Goal: Task Accomplishment & Management: Complete application form

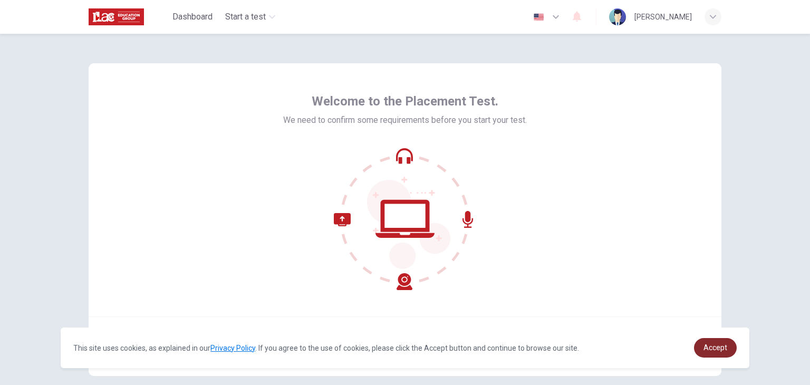
click at [718, 348] on span "Accept" at bounding box center [715, 347] width 24 height 8
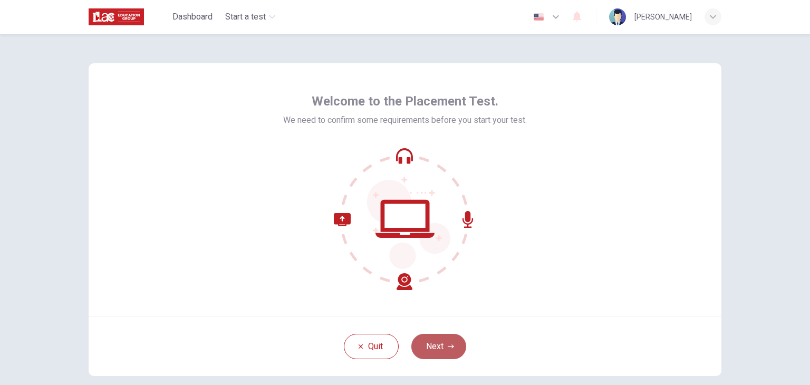
click at [447, 343] on icon "button" at bounding box center [450, 346] width 6 height 6
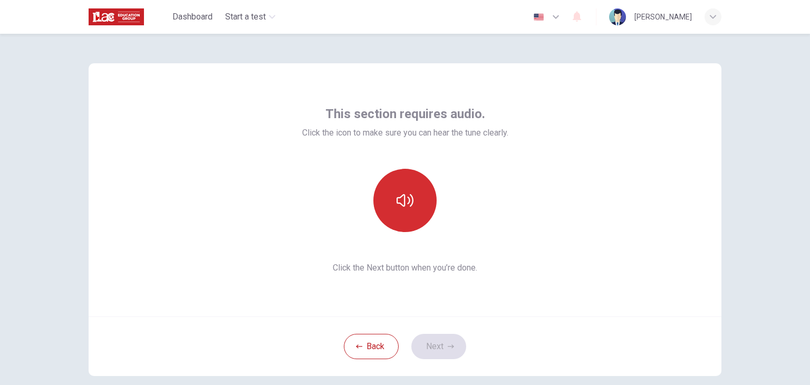
click at [419, 199] on button "button" at bounding box center [404, 200] width 63 height 63
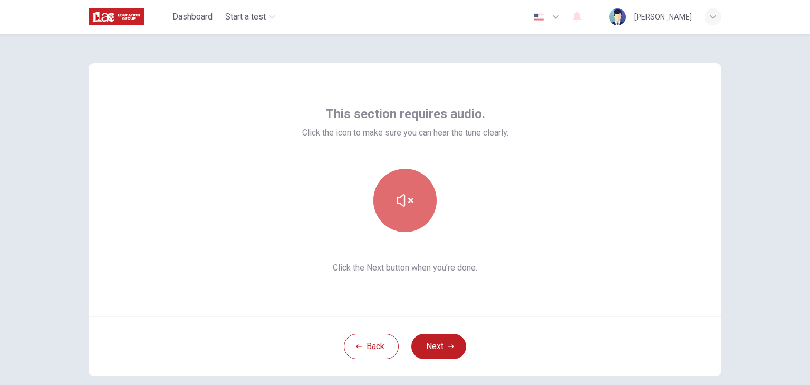
click at [419, 199] on button "button" at bounding box center [404, 200] width 63 height 63
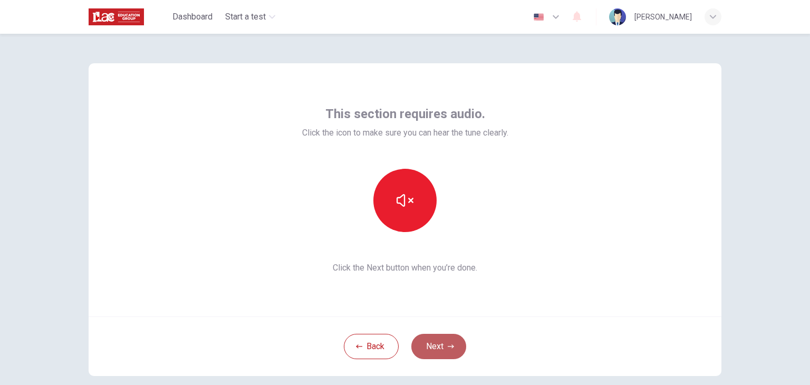
click at [447, 342] on button "Next" at bounding box center [438, 346] width 55 height 25
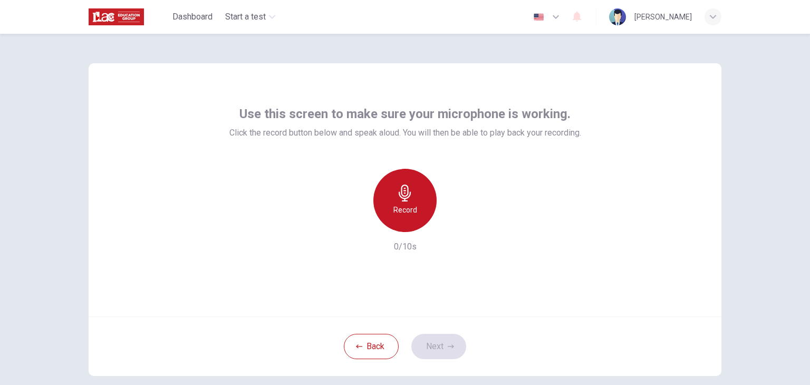
click at [411, 192] on div "Record" at bounding box center [404, 200] width 63 height 63
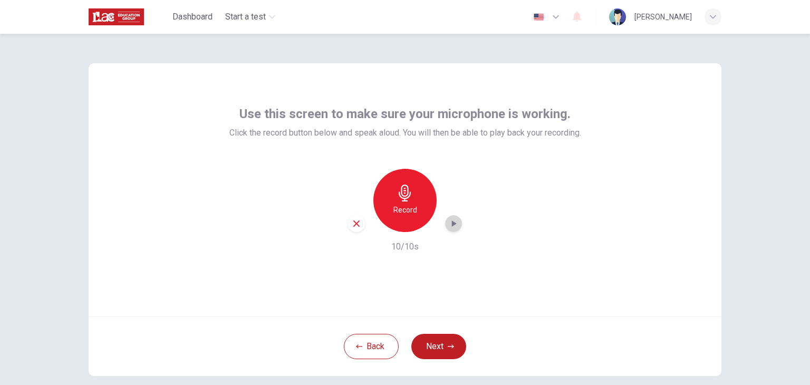
click at [454, 229] on div "button" at bounding box center [453, 223] width 17 height 17
click at [436, 344] on button "Next" at bounding box center [438, 346] width 55 height 25
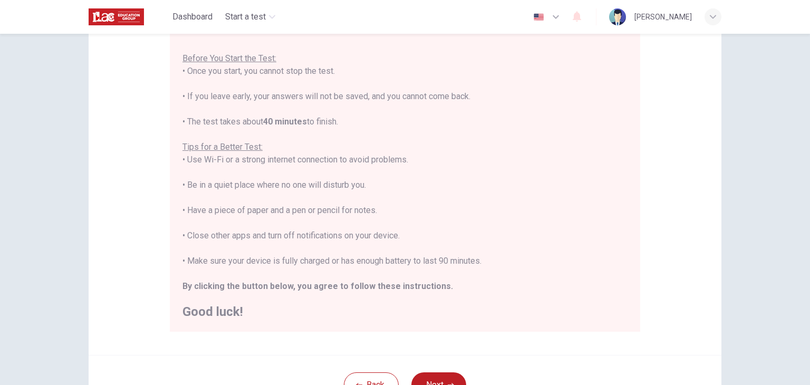
scroll to position [162, 0]
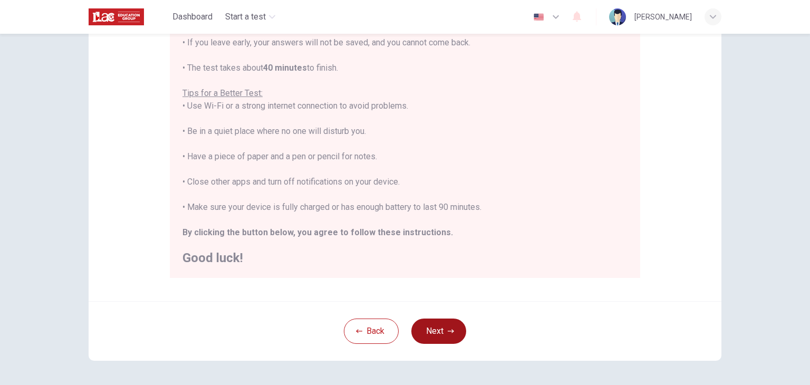
click at [451, 330] on button "Next" at bounding box center [438, 330] width 55 height 25
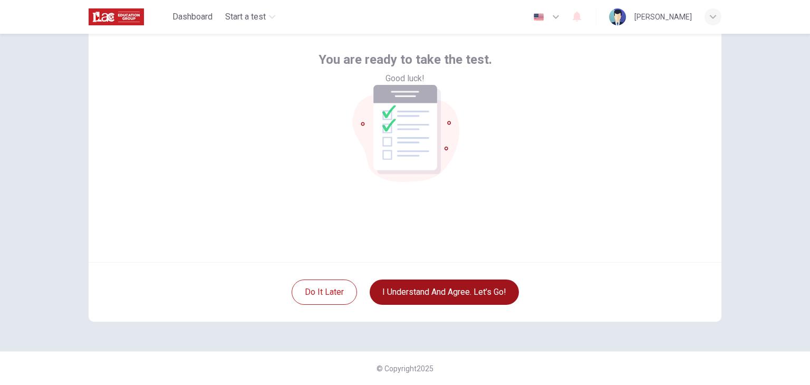
scroll to position [54, 0]
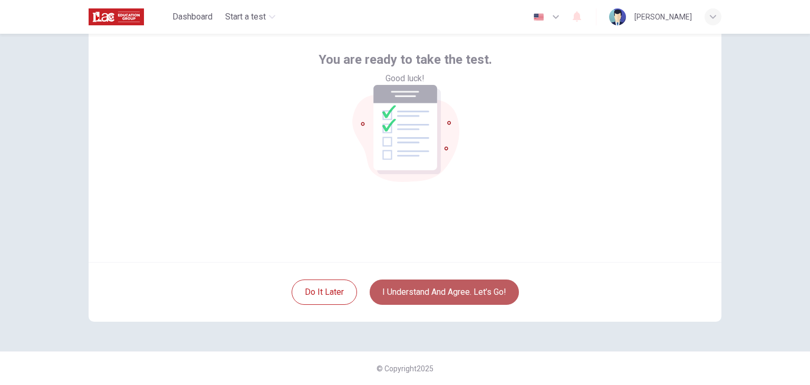
click at [449, 295] on button "I understand and agree. Let’s go!" at bounding box center [443, 291] width 149 height 25
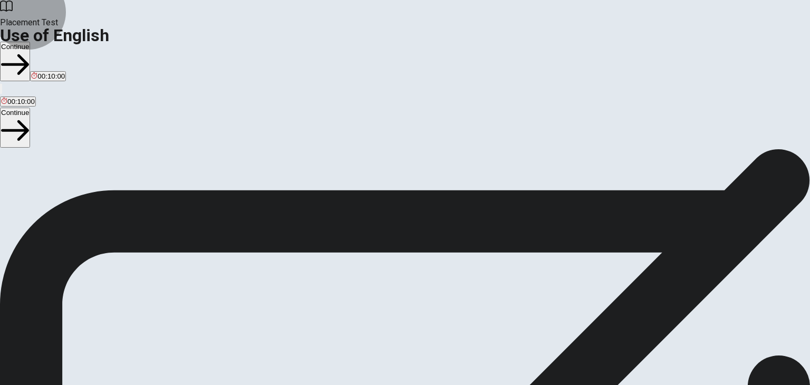
click at [30, 42] on button "Continue" at bounding box center [15, 62] width 30 height 40
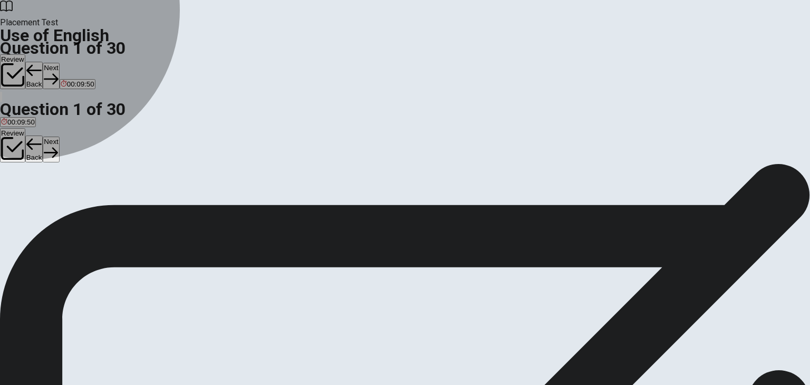
click at [78, 206] on span "wrote" at bounding box center [69, 202] width 17 height 8
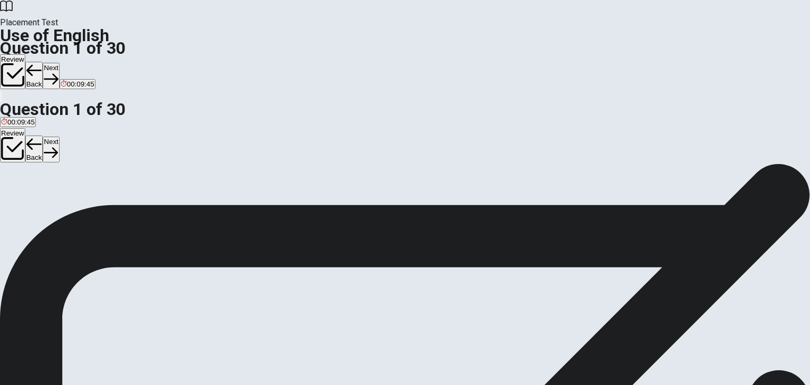
click at [138, 177] on span "She ____ a letter to her friend [DATE]." at bounding box center [69, 182] width 138 height 10
click at [59, 63] on button "Next" at bounding box center [51, 76] width 16 height 26
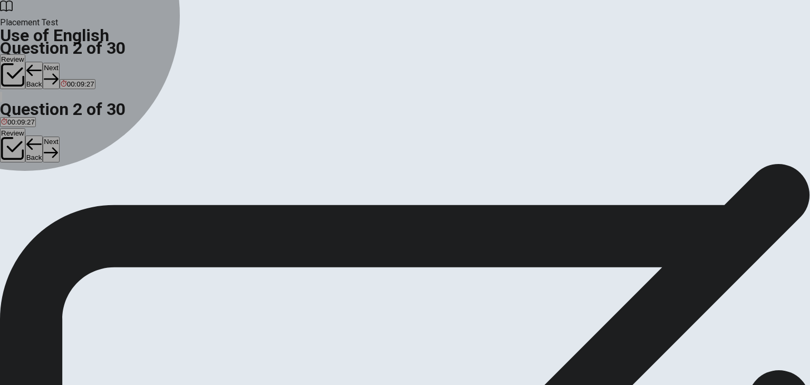
click at [26, 206] on span "went" at bounding box center [18, 202] width 15 height 8
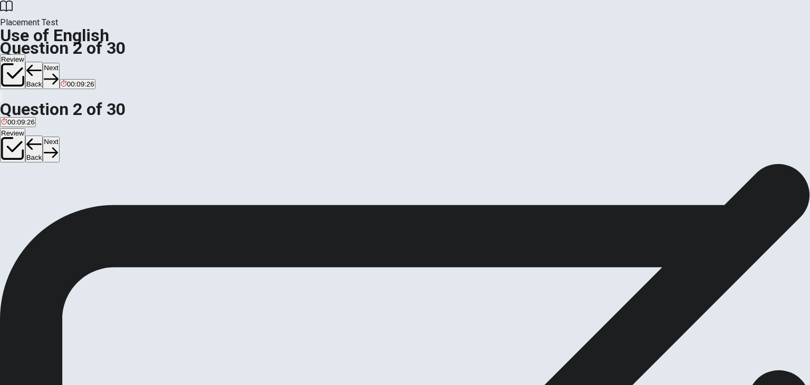
click at [59, 63] on button "Next" at bounding box center [51, 76] width 16 height 26
click at [73, 206] on span "have" at bounding box center [65, 202] width 15 height 8
click at [59, 63] on button "Next" at bounding box center [51, 76] width 16 height 26
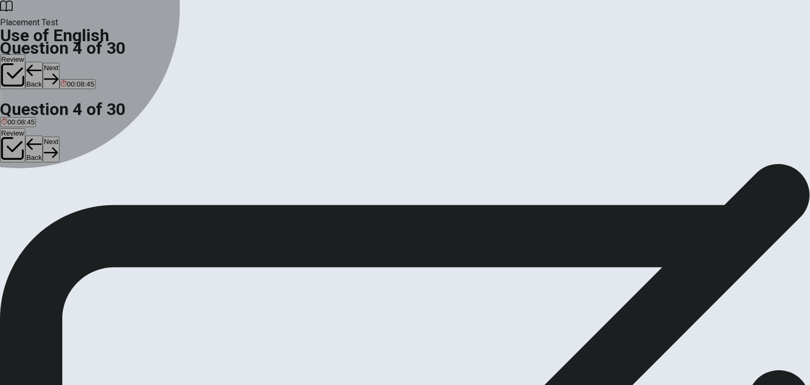
click at [76, 198] on div "D" at bounding box center [67, 194] width 17 height 8
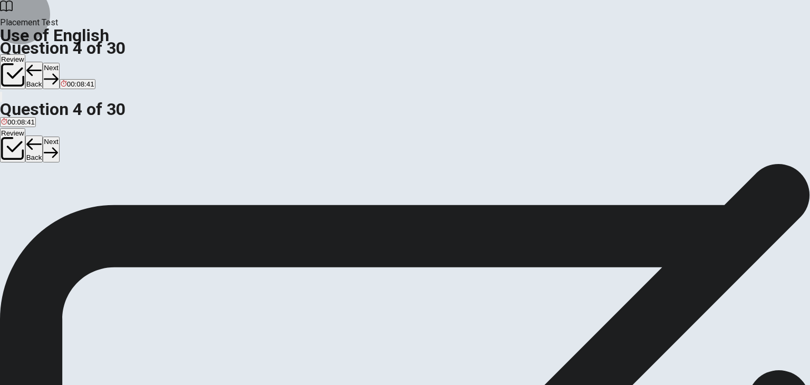
click at [59, 63] on button "Next" at bounding box center [51, 76] width 16 height 26
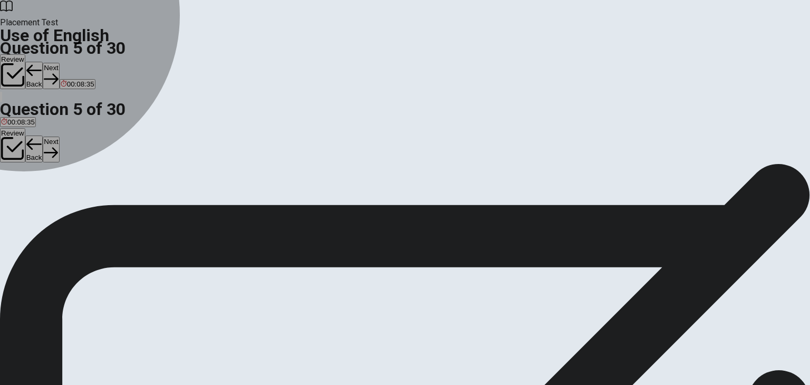
click at [50, 207] on button "C rice" at bounding box center [43, 198] width 13 height 18
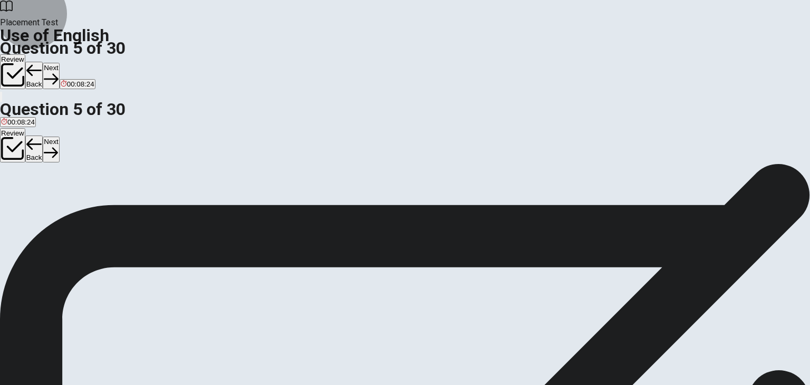
click at [59, 63] on button "Next" at bounding box center [51, 76] width 16 height 26
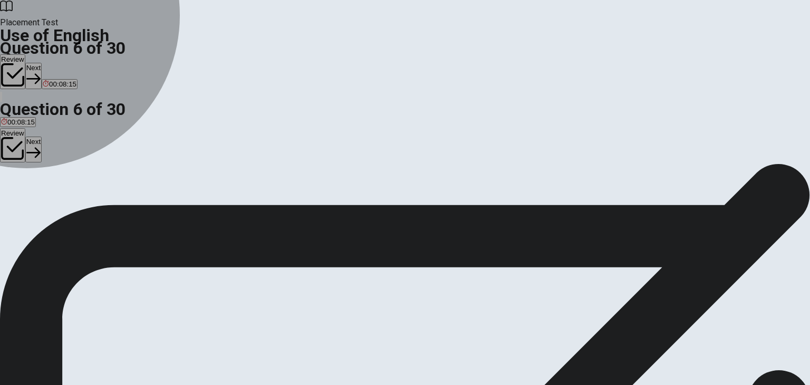
click at [77, 206] on span "clock" at bounding box center [69, 202] width 16 height 8
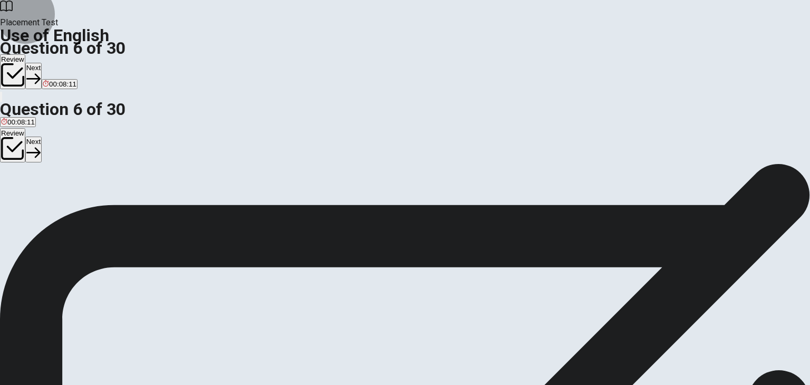
click at [42, 63] on button "Next" at bounding box center [33, 76] width 16 height 26
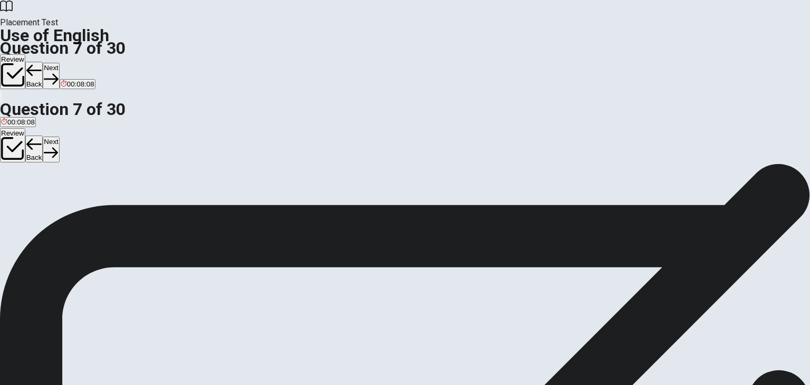
click at [18, 198] on span "kettle" at bounding box center [9, 202] width 17 height 8
click at [59, 63] on button "Next" at bounding box center [51, 76] width 16 height 26
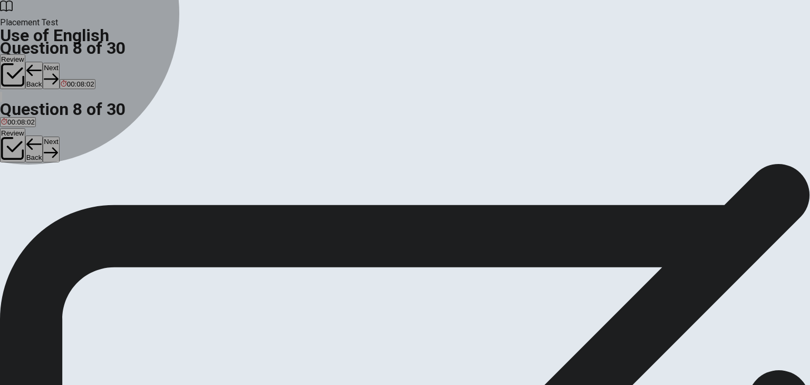
click at [26, 206] on span "cup" at bounding box center [21, 202] width 12 height 8
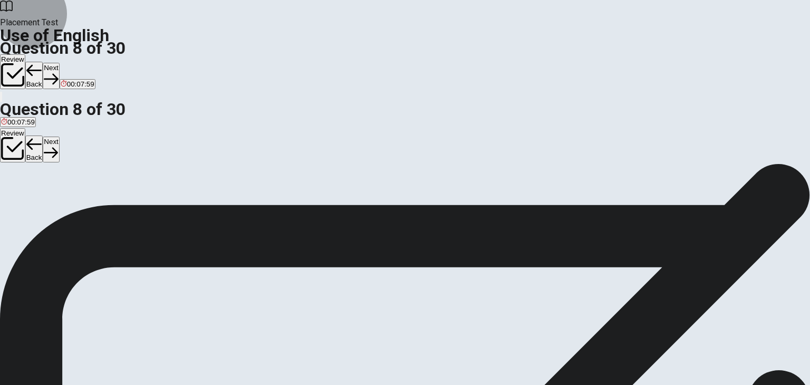
click at [59, 63] on button "Next" at bounding box center [51, 76] width 16 height 26
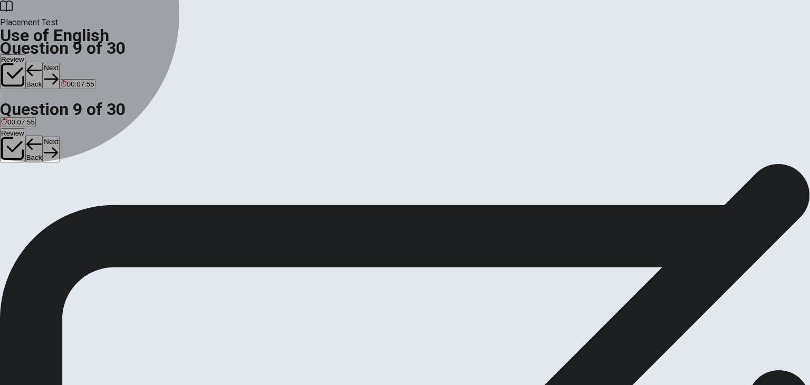
click at [53, 206] on span "can opener" at bounding box center [34, 202] width 35 height 8
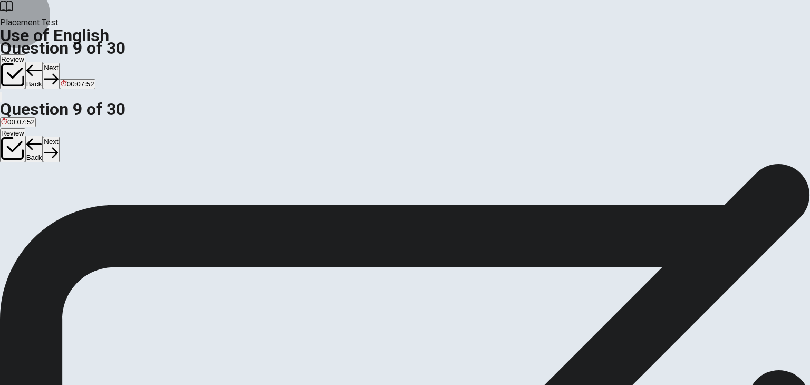
click at [59, 63] on button "Next" at bounding box center [51, 76] width 16 height 26
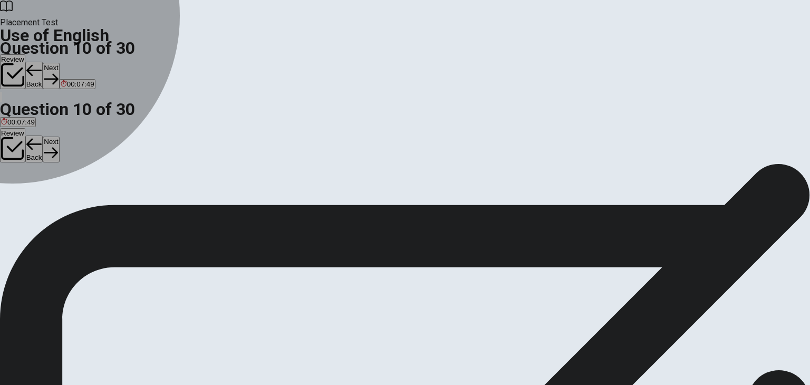
click at [60, 198] on div "C" at bounding box center [51, 194] width 17 height 8
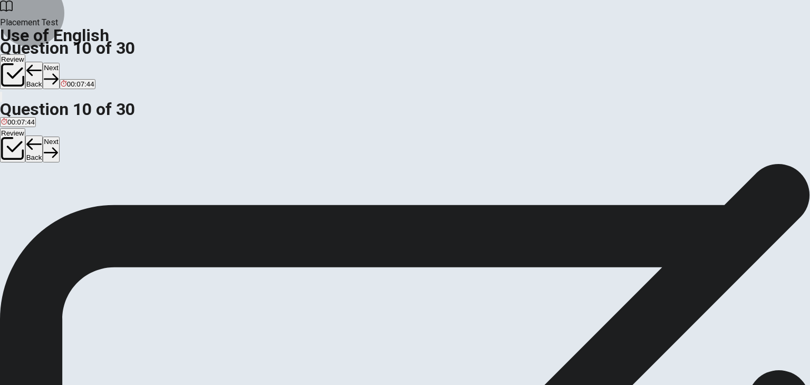
click at [58, 72] on icon "button" at bounding box center [51, 79] width 14 height 14
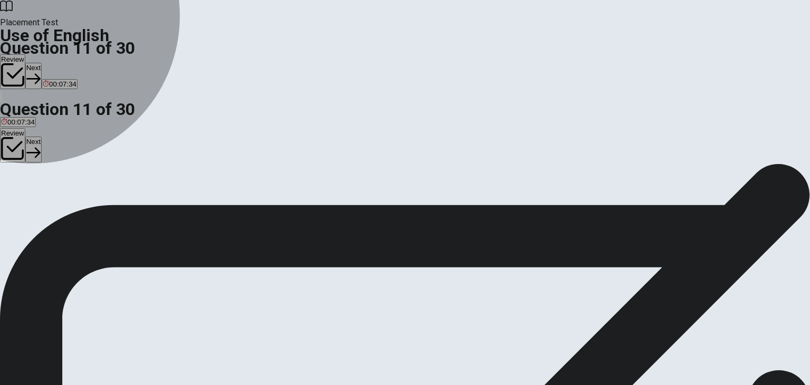
click at [25, 198] on span "finished" at bounding box center [13, 202] width 24 height 8
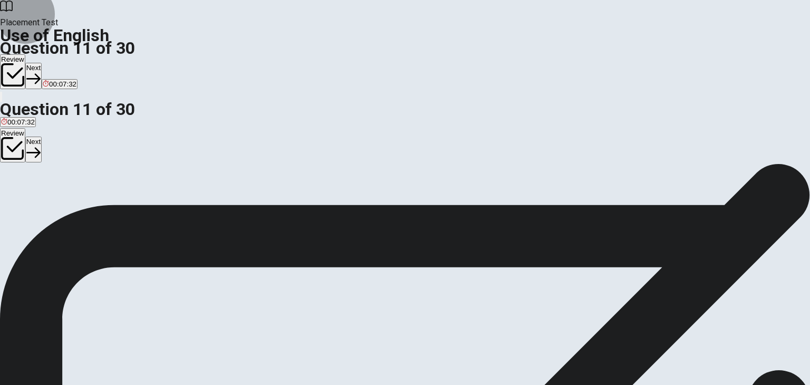
click at [42, 63] on button "Next" at bounding box center [33, 76] width 16 height 26
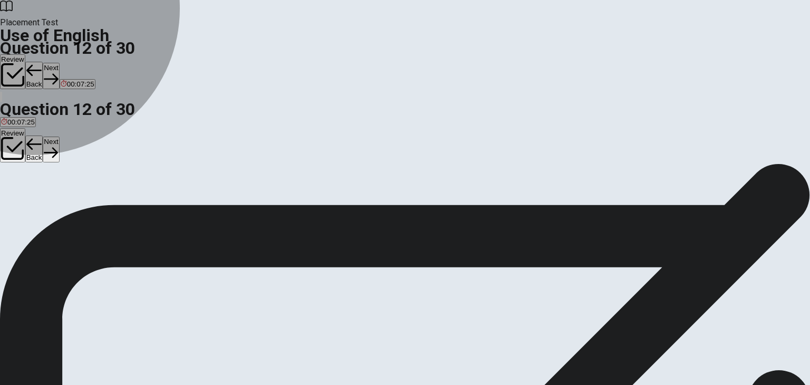
click at [91, 206] on span "showed up" at bounding box center [74, 202] width 34 height 8
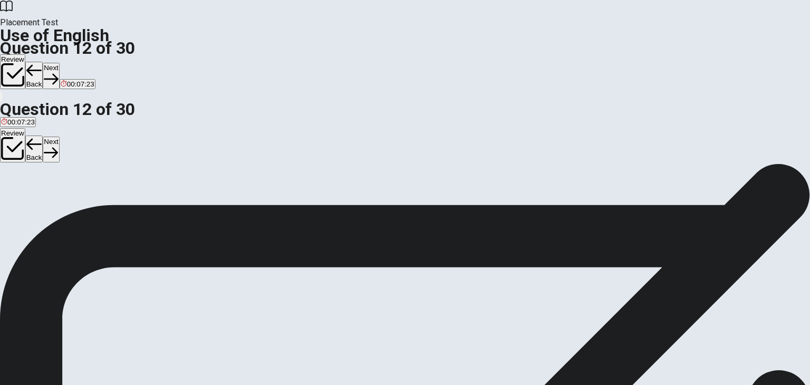
click at [59, 63] on button "Next" at bounding box center [51, 76] width 16 height 26
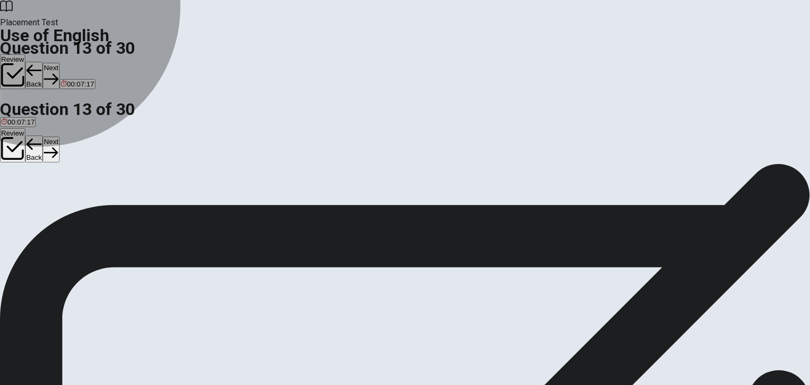
click at [59, 206] on span "sent" at bounding box center [51, 202] width 13 height 8
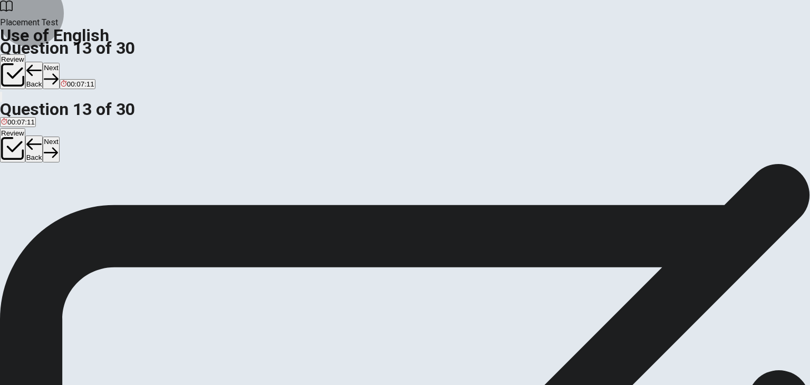
click at [59, 63] on button "Next" at bounding box center [51, 76] width 16 height 26
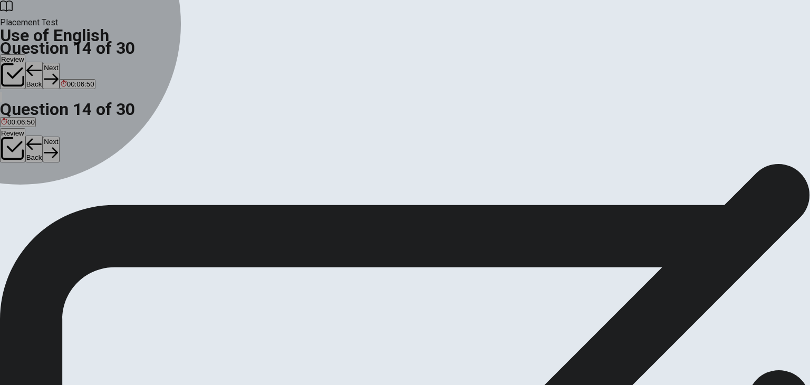
click at [17, 207] on button "B by" at bounding box center [11, 198] width 9 height 18
click at [35, 207] on button "D at" at bounding box center [31, 198] width 8 height 18
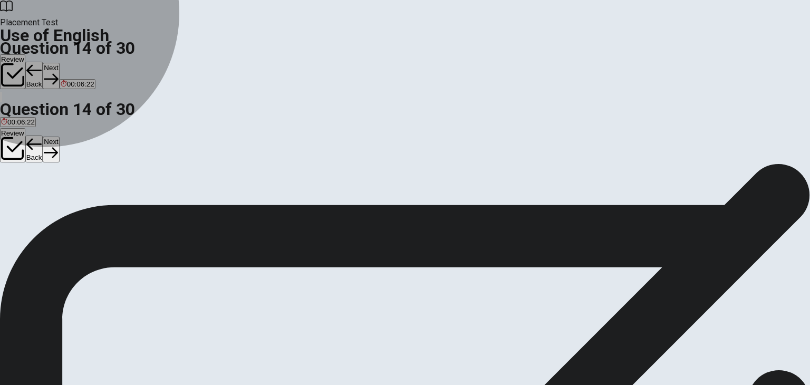
click at [17, 205] on button "B by" at bounding box center [11, 198] width 9 height 18
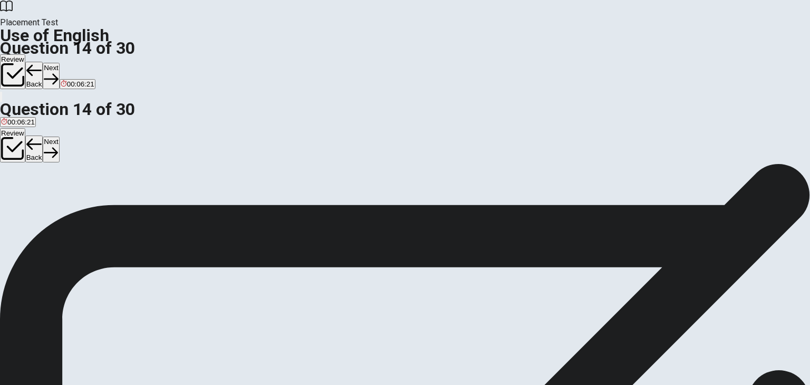
click at [59, 63] on button "Next" at bounding box center [51, 76] width 16 height 26
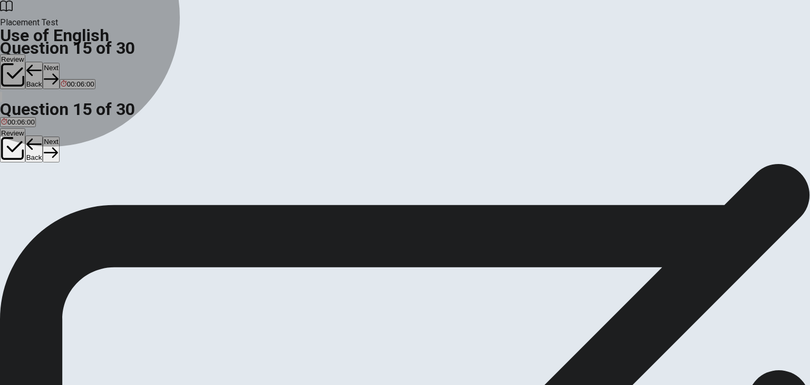
click at [78, 198] on span "stop them from speaking" at bounding box center [39, 202] width 77 height 8
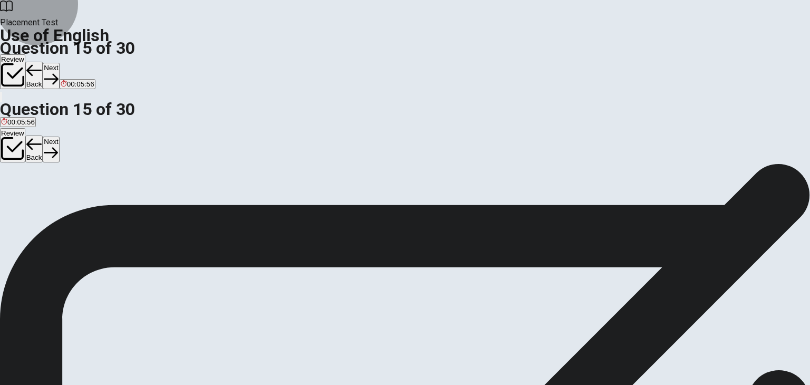
click at [59, 63] on button "Next" at bounding box center [51, 76] width 16 height 26
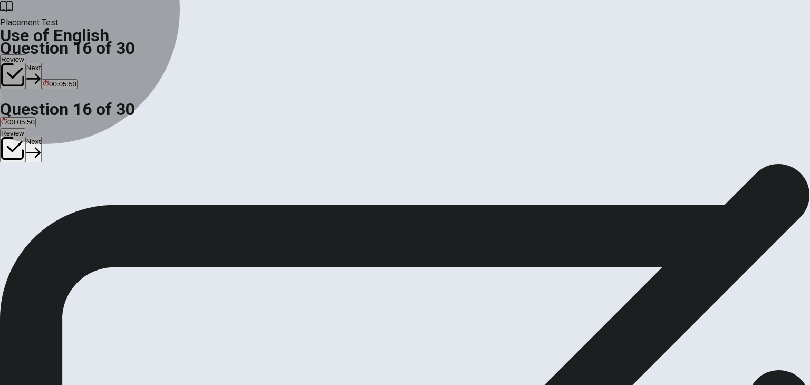
click at [16, 189] on button "A thick" at bounding box center [8, 198] width 16 height 18
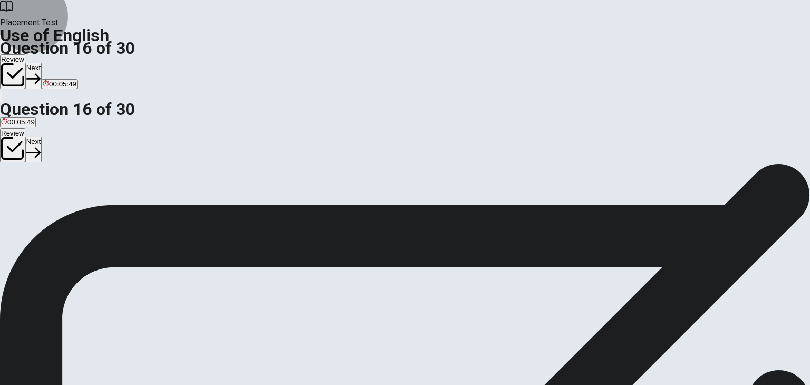
click at [42, 63] on button "Next" at bounding box center [33, 76] width 16 height 26
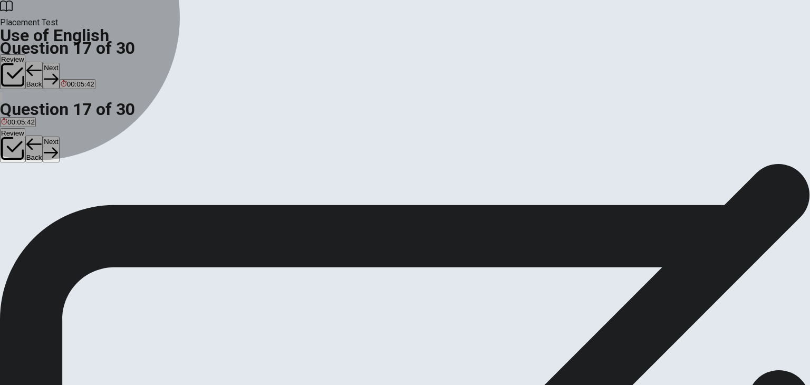
click at [82, 206] on span "social" at bounding box center [73, 202] width 18 height 8
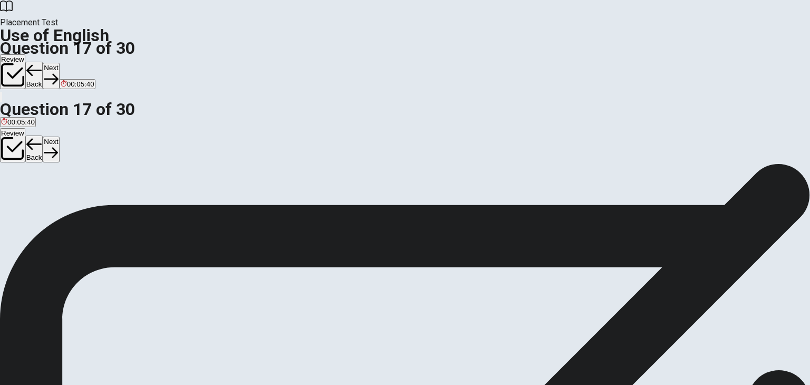
click at [59, 63] on button "Next" at bounding box center [51, 76] width 16 height 26
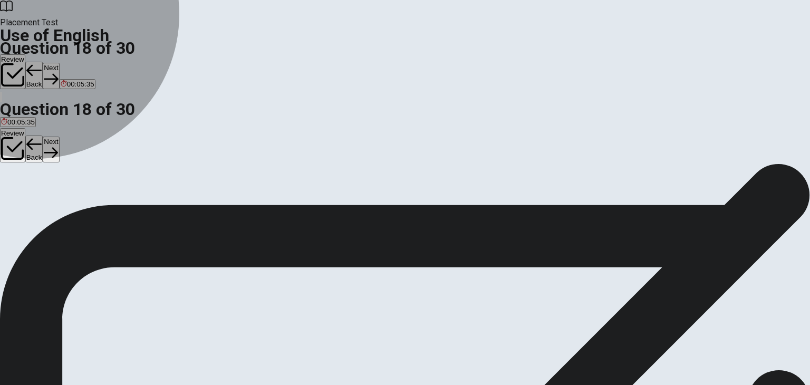
click at [70, 206] on span "temperature" at bounding box center [51, 202] width 38 height 8
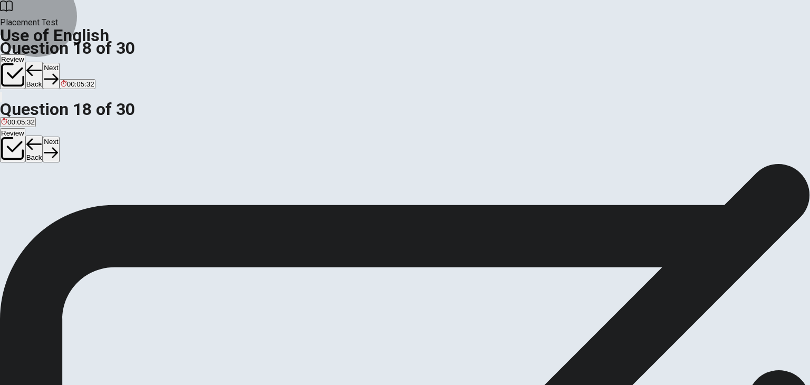
click at [59, 63] on button "Next" at bounding box center [51, 76] width 16 height 26
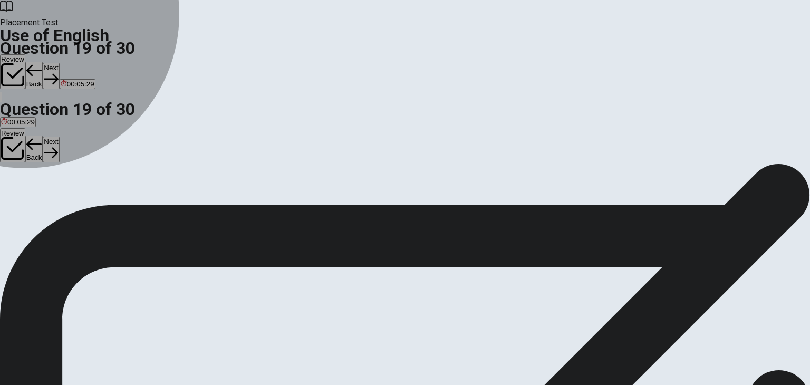
click at [88, 206] on span "doctor" at bounding box center [79, 202] width 20 height 8
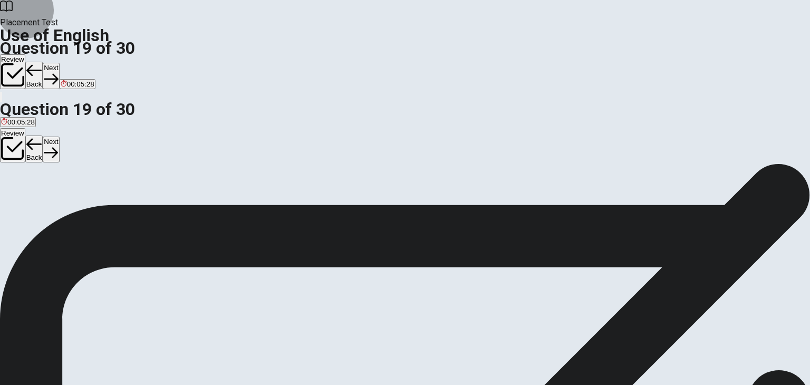
click at [59, 63] on button "Next" at bounding box center [51, 76] width 16 height 26
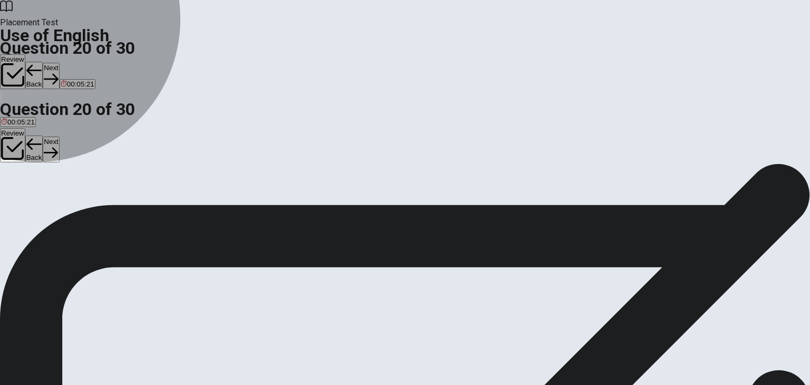
click at [21, 189] on button "A Could" at bounding box center [10, 198] width 21 height 18
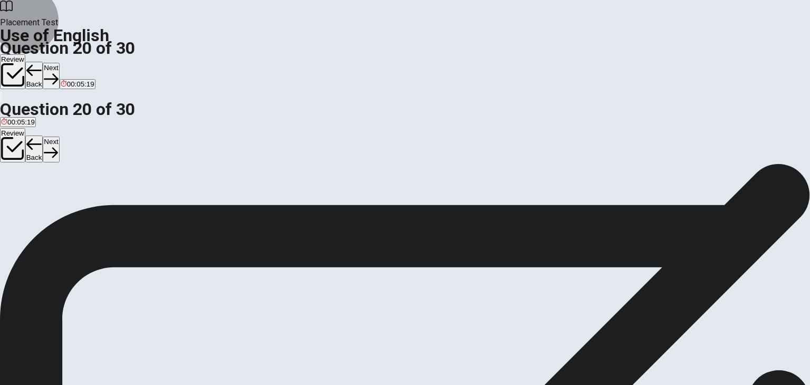
click at [59, 63] on button "Next" at bounding box center [51, 76] width 16 height 26
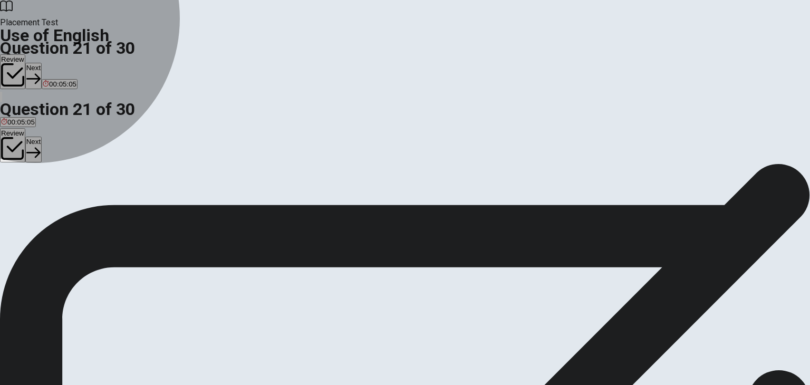
click at [95, 206] on span "spends" at bounding box center [83, 202] width 23 height 8
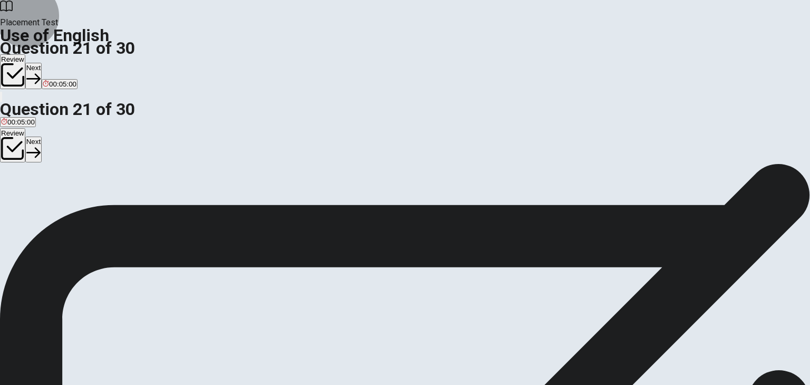
click at [42, 63] on button "Next" at bounding box center [33, 76] width 16 height 26
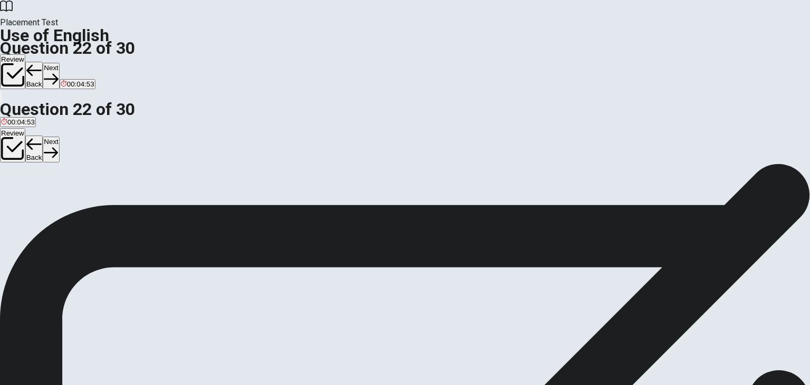
click at [76, 207] on button "D rains" at bounding box center [67, 198] width 17 height 18
click at [59, 63] on button "Next" at bounding box center [51, 76] width 16 height 26
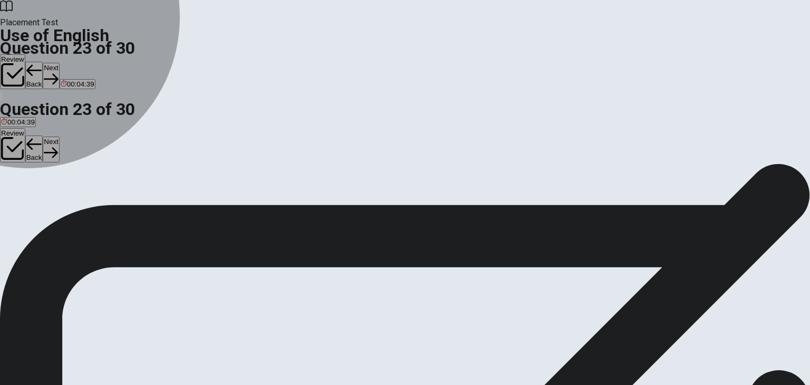
click at [79, 206] on span "Although" at bounding box center [65, 202] width 28 height 8
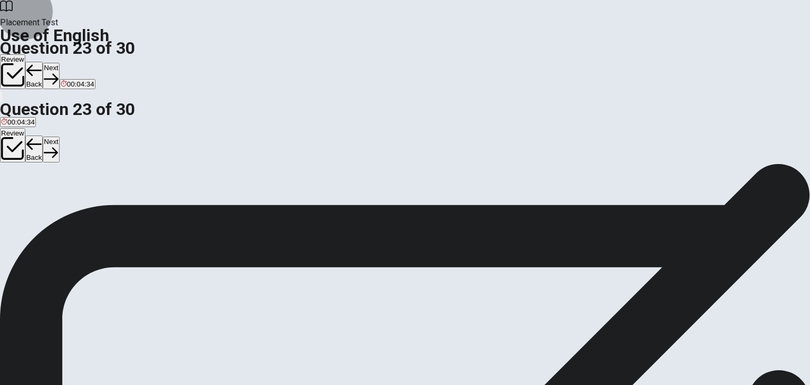
click at [59, 63] on button "Next" at bounding box center [51, 76] width 16 height 26
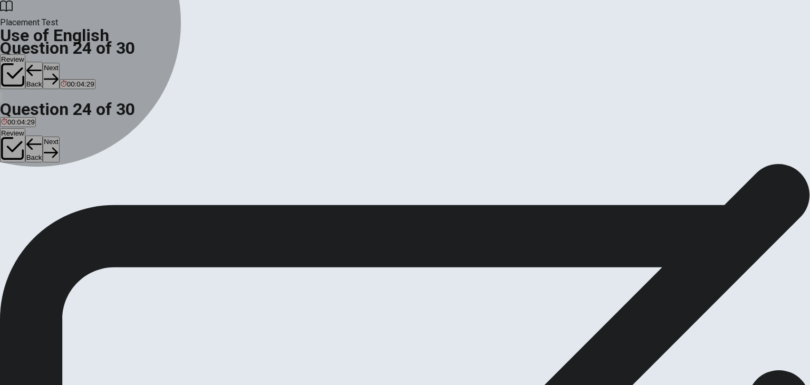
click at [28, 189] on button "A received" at bounding box center [14, 198] width 28 height 18
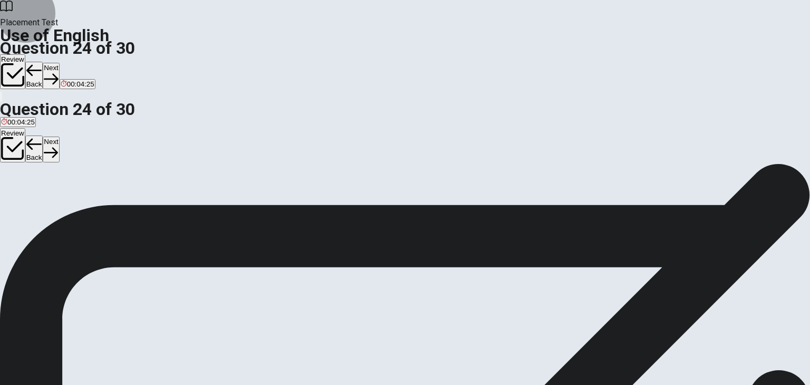
click at [59, 63] on button "Next" at bounding box center [51, 76] width 16 height 26
click at [225, 206] on span "hard to notice" at bounding box center [203, 202] width 43 height 8
click at [59, 63] on button "Next" at bounding box center [51, 76] width 16 height 26
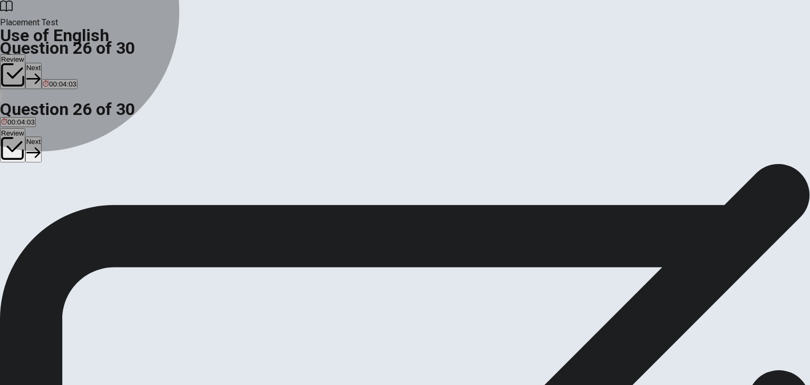
click at [99, 206] on span "immediate" at bounding box center [83, 202] width 32 height 8
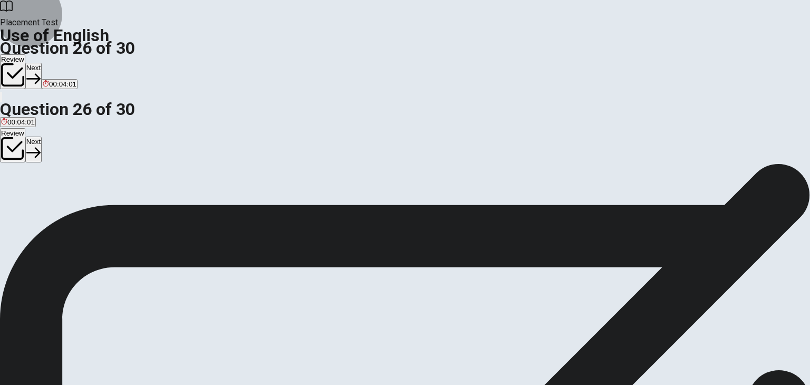
click at [42, 63] on button "Next" at bounding box center [33, 76] width 16 height 26
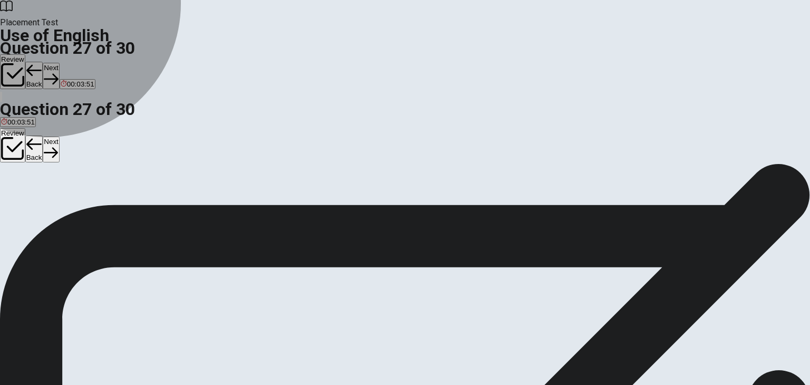
click at [33, 189] on button "A adaptable" at bounding box center [16, 198] width 33 height 18
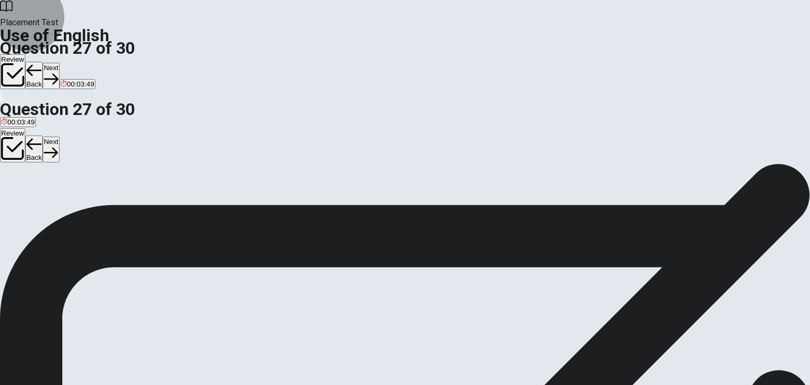
click at [59, 63] on button "Next" at bounding box center [51, 76] width 16 height 26
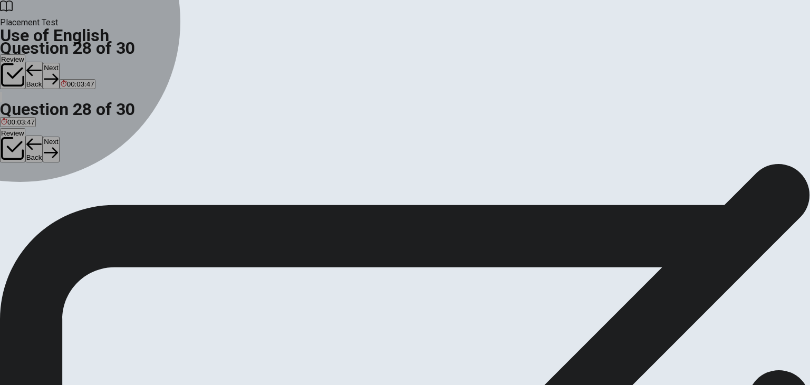
click at [66, 207] on button "B meeting" at bounding box center [53, 198] width 27 height 18
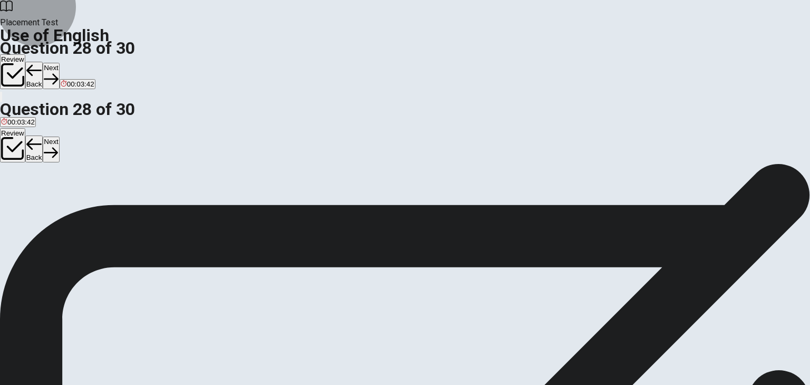
click at [58, 72] on icon "button" at bounding box center [51, 79] width 14 height 14
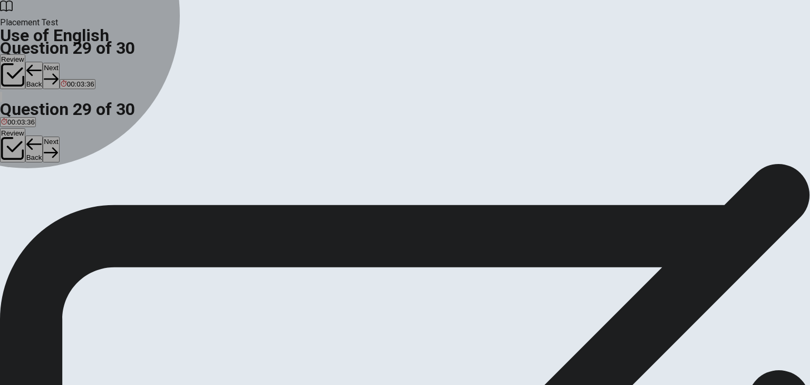
click at [59, 206] on span "limited" at bounding box center [48, 202] width 21 height 8
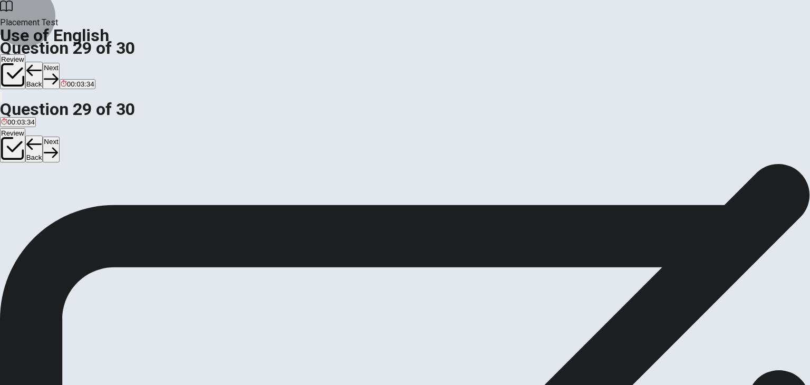
click at [59, 63] on button "Next" at bounding box center [51, 76] width 16 height 26
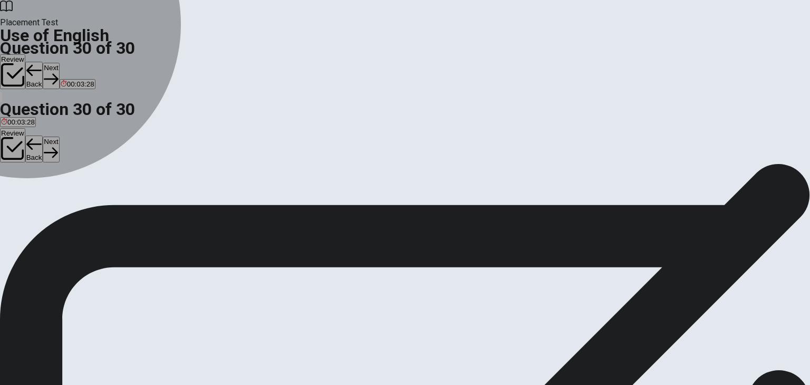
click at [39, 207] on button "B Could" at bounding box center [28, 198] width 21 height 18
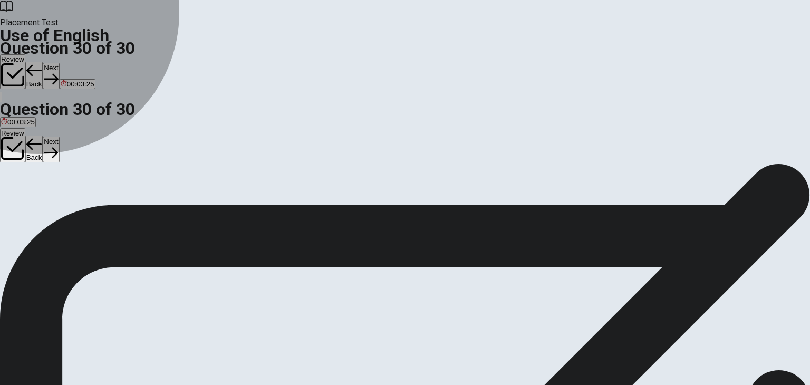
click at [76, 206] on span "Would" at bounding box center [66, 202] width 20 height 8
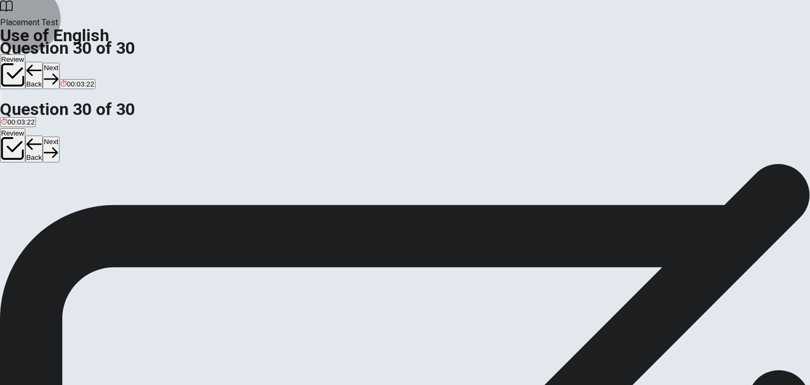
click at [59, 63] on button "Next" at bounding box center [51, 76] width 16 height 26
click at [43, 62] on button "Back" at bounding box center [34, 75] width 18 height 27
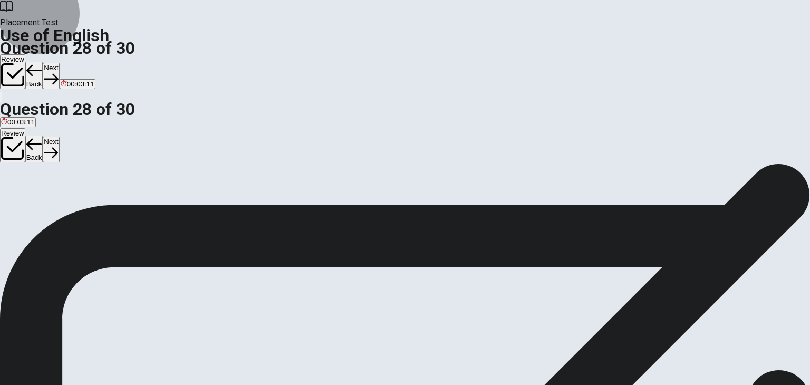
click at [25, 54] on button "Review" at bounding box center [12, 71] width 25 height 35
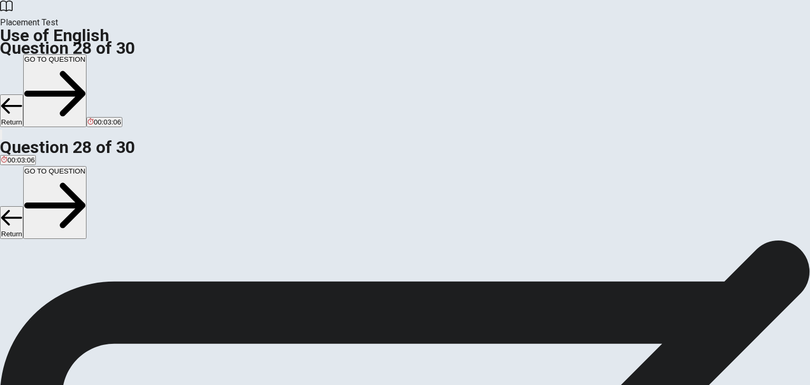
scroll to position [540, 0]
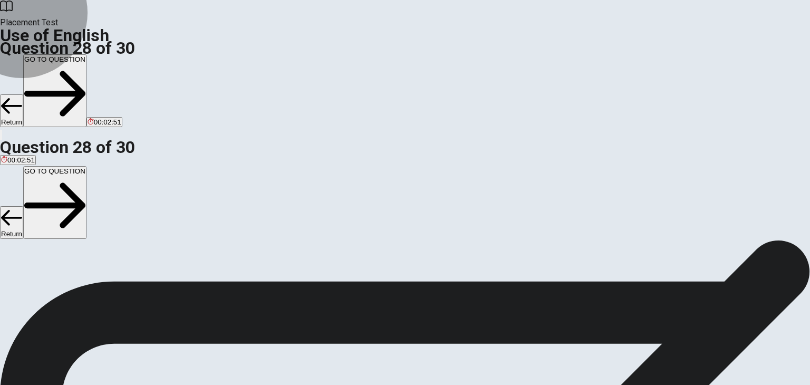
click at [86, 54] on button "GO TO QUESTION" at bounding box center [54, 90] width 63 height 73
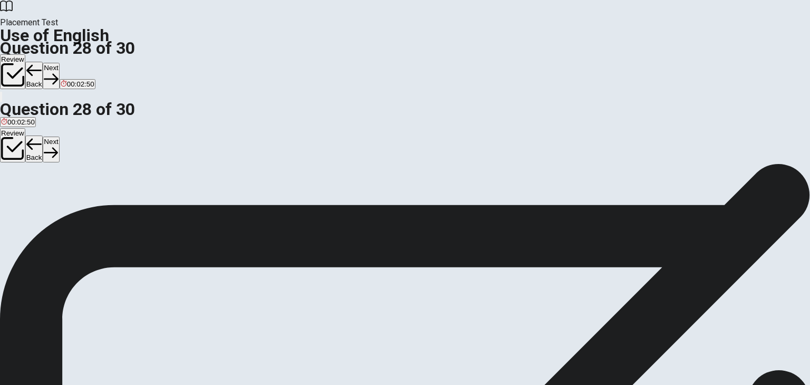
scroll to position [91, 0]
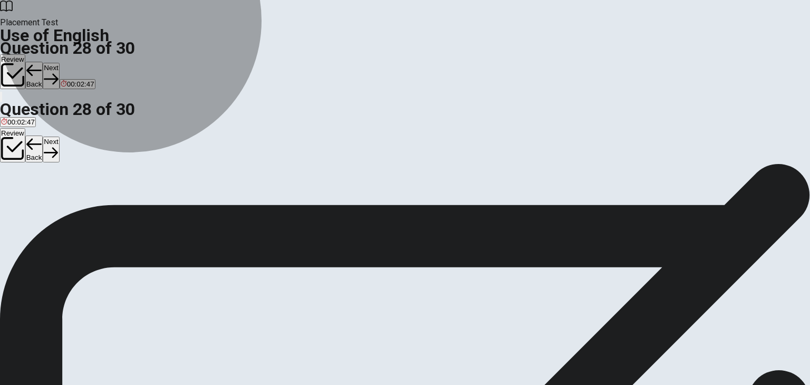
click at [66, 121] on button "B meeting" at bounding box center [53, 120] width 27 height 18
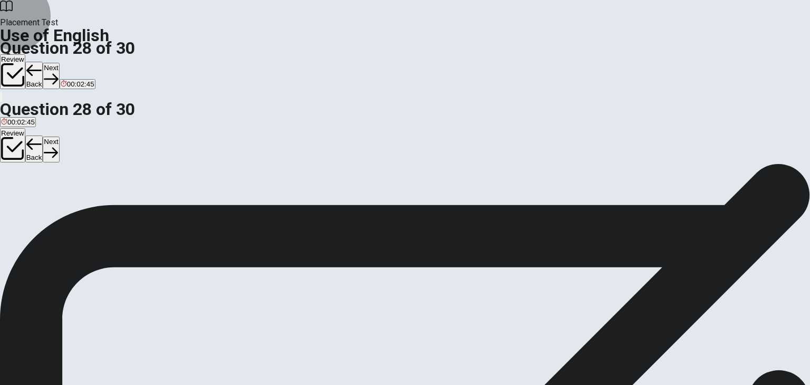
click at [59, 63] on button "Next" at bounding box center [51, 76] width 16 height 26
click at [25, 54] on button "Review" at bounding box center [12, 71] width 25 height 35
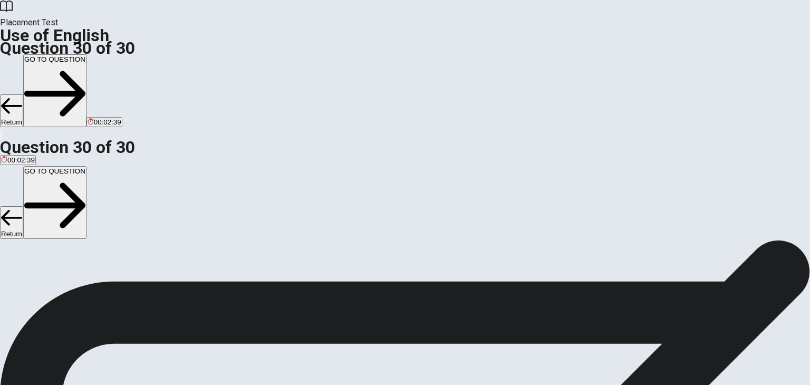
scroll to position [540, 0]
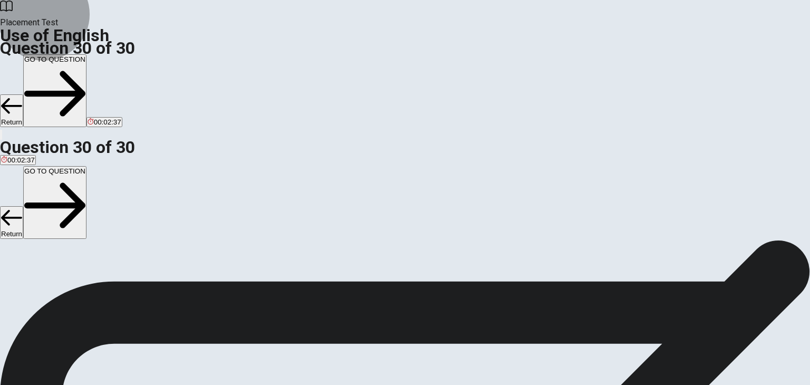
click at [86, 54] on button "GO TO QUESTION" at bounding box center [54, 90] width 63 height 73
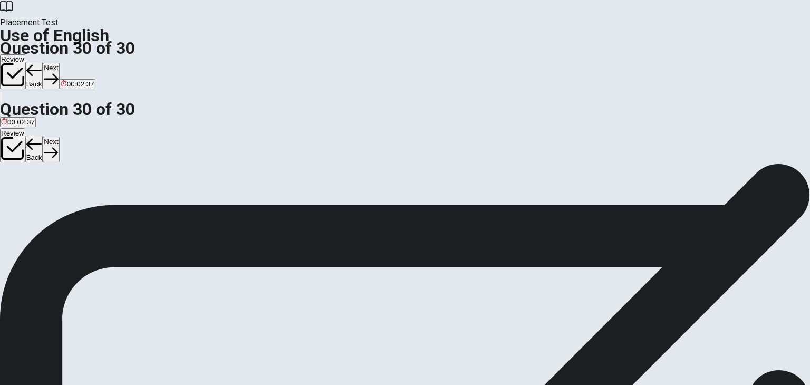
scroll to position [91, 0]
click at [59, 63] on button "Next" at bounding box center [51, 76] width 16 height 26
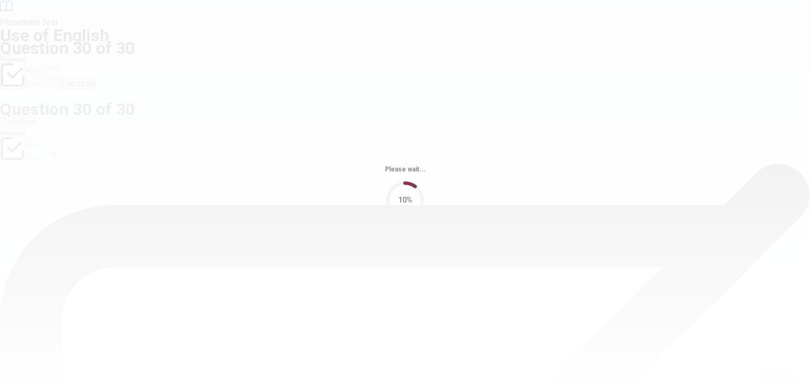
scroll to position [0, 0]
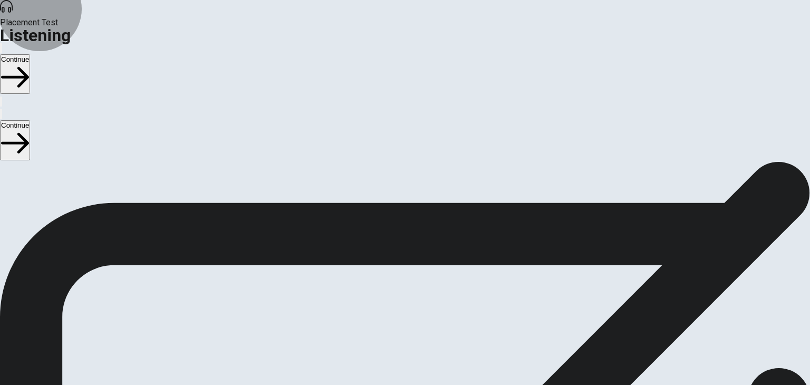
click at [30, 54] on button "Continue" at bounding box center [15, 74] width 30 height 40
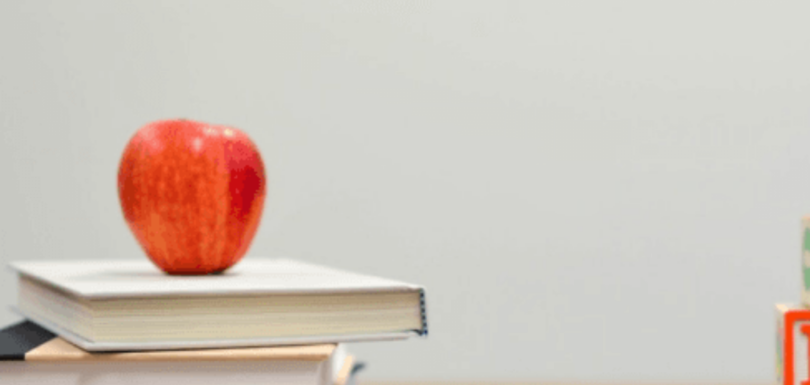
click at [476, 199] on div "A At 7 AM B At 6 AM C At 8 AM D At 5 AM" at bounding box center [405, 208] width 810 height 19
click at [53, 200] on div "B" at bounding box center [40, 204] width 25 height 8
click at [97, 245] on div "B" at bounding box center [72, 249] width 49 height 8
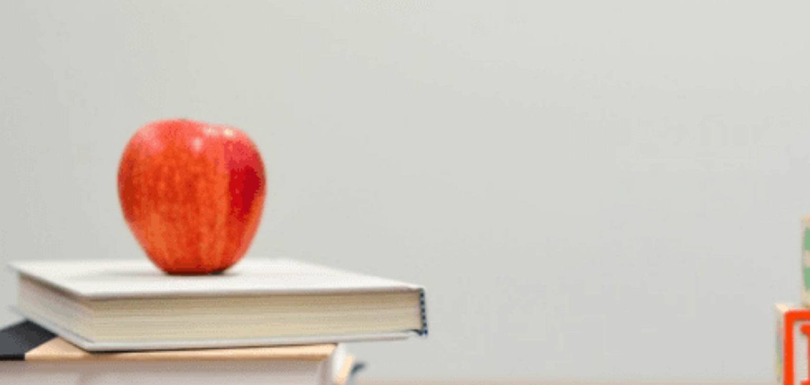
click at [43, 297] on span "Quite packed" at bounding box center [22, 301] width 42 height 8
click at [74, 341] on span "By shuttle" at bounding box center [58, 345] width 31 height 8
click at [83, 329] on span "8 a.m." at bounding box center [74, 333] width 20 height 8
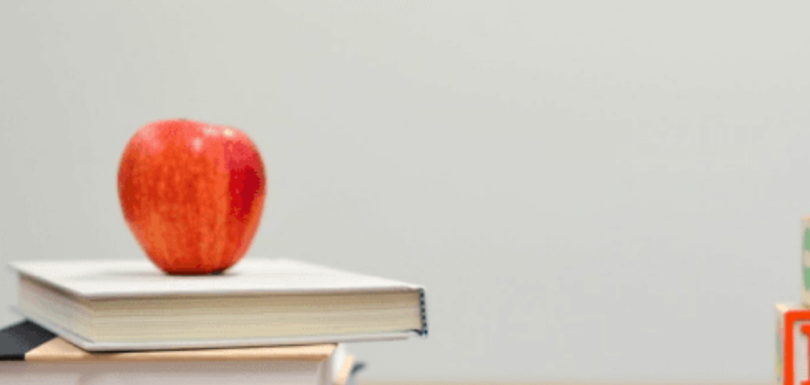
click at [30, 54] on button "Continue" at bounding box center [15, 74] width 30 height 40
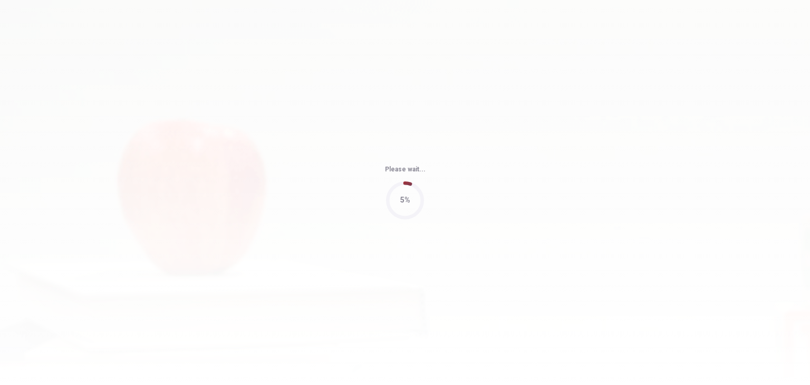
type input "59"
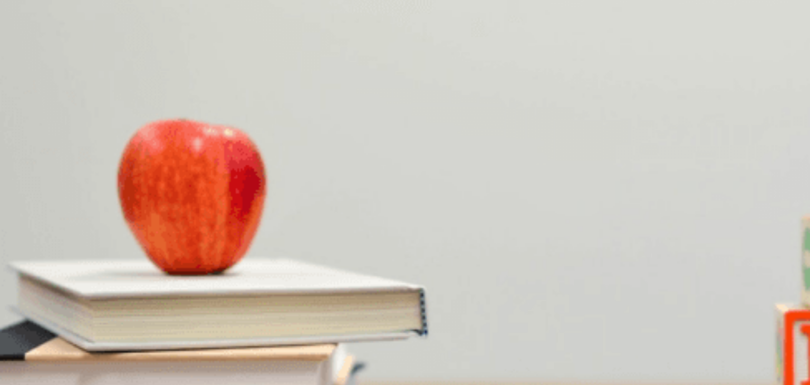
scroll to position [907, 0]
drag, startPoint x: 414, startPoint y: 295, endPoint x: 481, endPoint y: 320, distance: 71.9
click at [481, 339] on div "A An individual project B A workshop C A solo presentation D A group project" at bounding box center [405, 348] width 810 height 19
click at [214, 348] on span "A group project" at bounding box center [190, 352] width 47 height 8
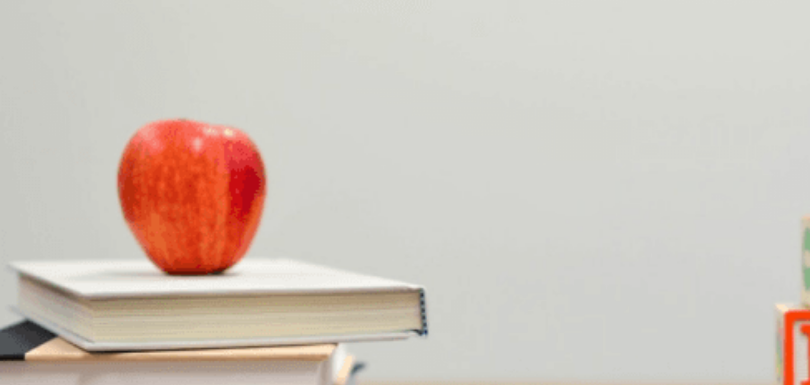
scroll to position [713, 0]
click at [68, 304] on span "Give the presentation" at bounding box center [34, 308] width 67 height 8
click at [129, 162] on button "C [PERSON_NAME]" at bounding box center [99, 171] width 60 height 18
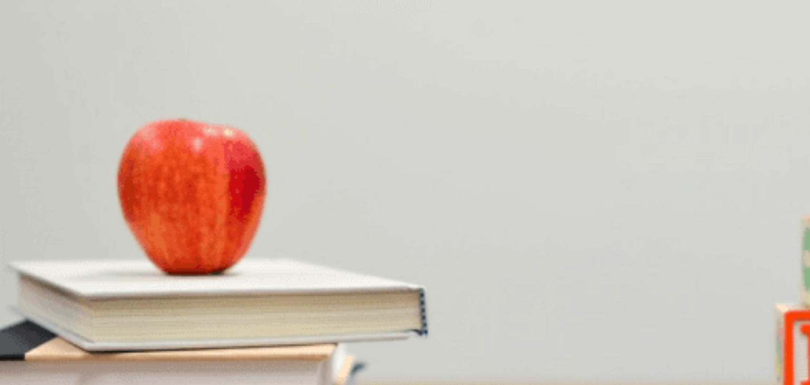
click at [31, 215] on span "Research" at bounding box center [16, 219] width 30 height 8
click at [95, 250] on button "B She is happy" at bounding box center [73, 259] width 43 height 18
click at [30, 54] on button "Continue" at bounding box center [15, 74] width 30 height 40
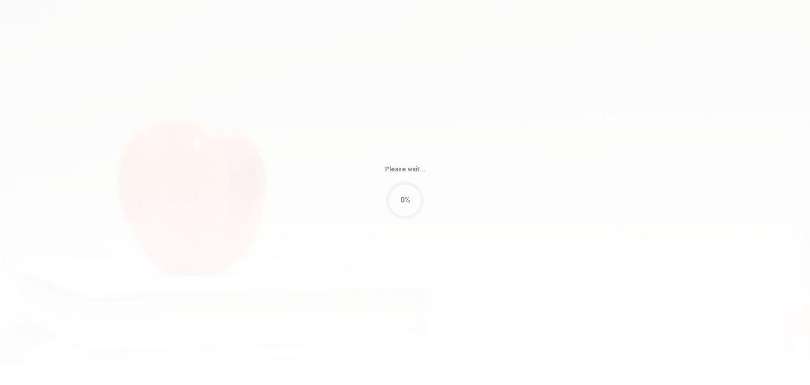
type input "52"
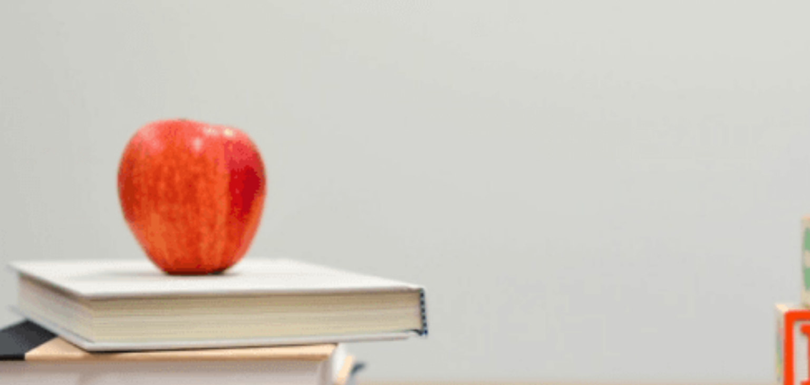
scroll to position [978, 0]
click at [48, 376] on button "A A new job offer" at bounding box center [24, 385] width 48 height 18
click at [140, 341] on span "Three hours" at bounding box center [121, 345] width 38 height 8
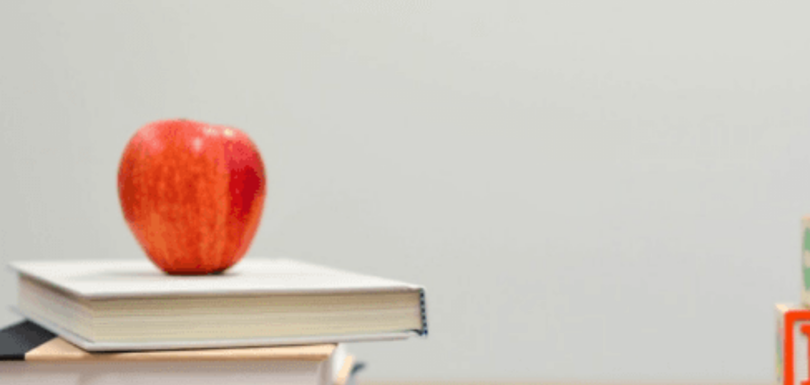
click at [224, 199] on button "C Make a list of pros and cons" at bounding box center [179, 208] width 90 height 18
click at [303, 252] on span "It would mean moving to a new city" at bounding box center [247, 256] width 109 height 8
click at [142, 206] on span "She enjoys it" at bounding box center [122, 210] width 40 height 8
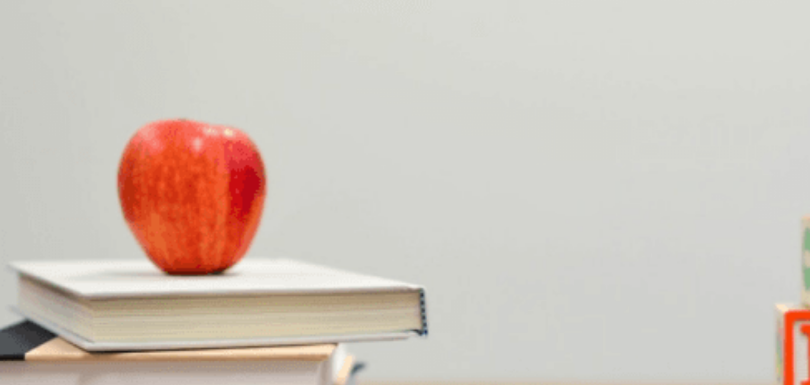
scroll to position [0, 0]
click at [30, 54] on button "Continue" at bounding box center [15, 74] width 30 height 40
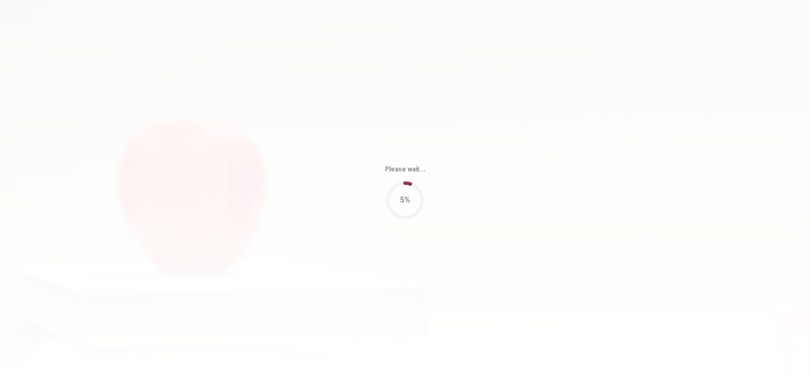
type input "65"
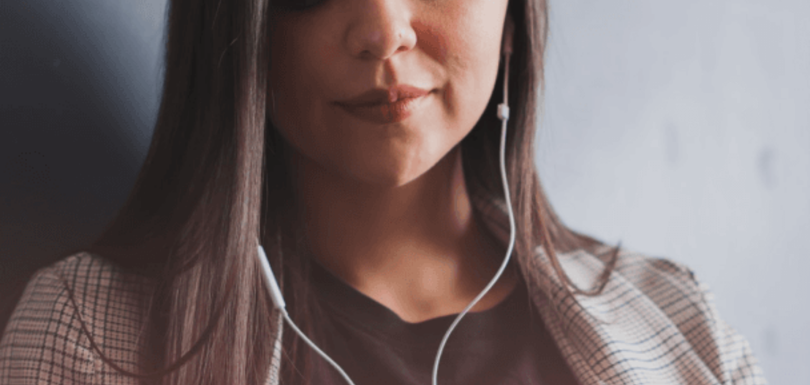
scroll to position [184, 0]
click at [30, 54] on button "Continue" at bounding box center [15, 74] width 30 height 40
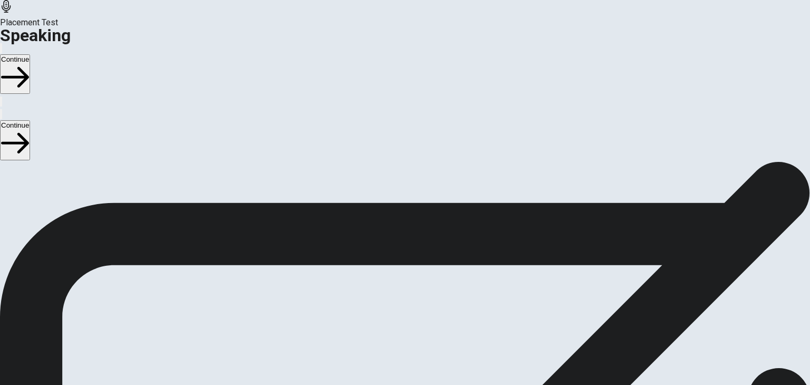
scroll to position [105, 0]
click at [424, 200] on div "00:00:11 Stop Recording" at bounding box center [404, 276] width 37 height 188
click at [424, 304] on icon at bounding box center [404, 322] width 37 height 37
click at [393, 267] on button "Play Audio" at bounding box center [392, 272] width 2 height 10
click at [30, 54] on button "Continue" at bounding box center [15, 74] width 30 height 40
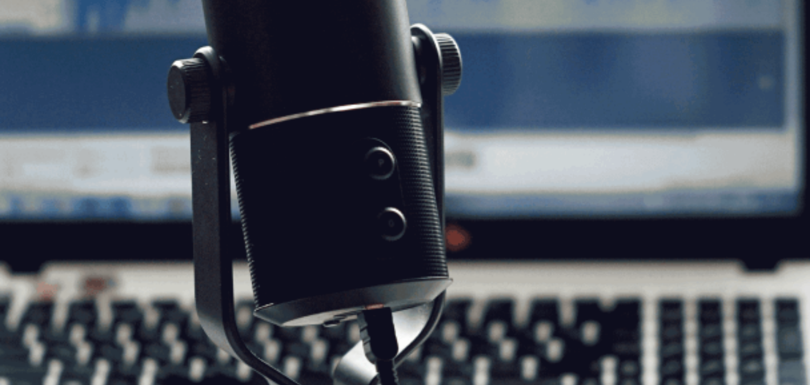
click at [30, 54] on button "Continue" at bounding box center [15, 74] width 30 height 40
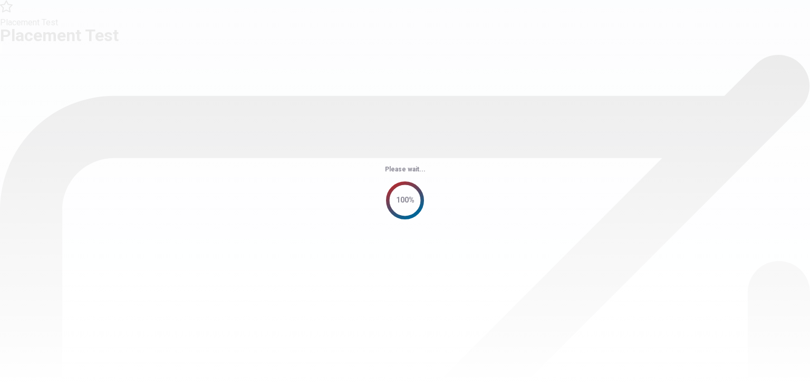
scroll to position [0, 0]
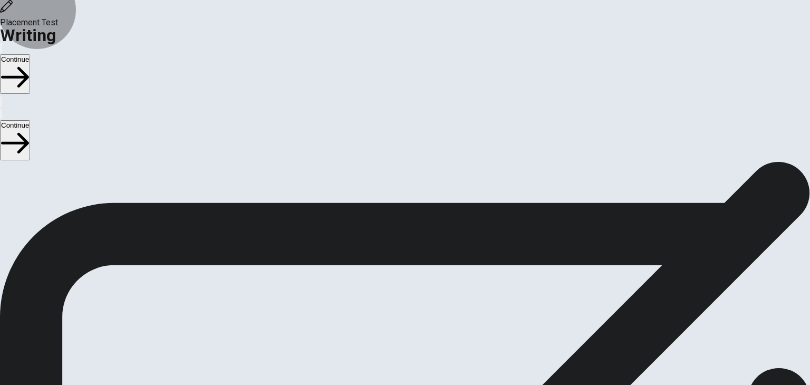
click at [30, 54] on button "Continue" at bounding box center [15, 74] width 30 height 40
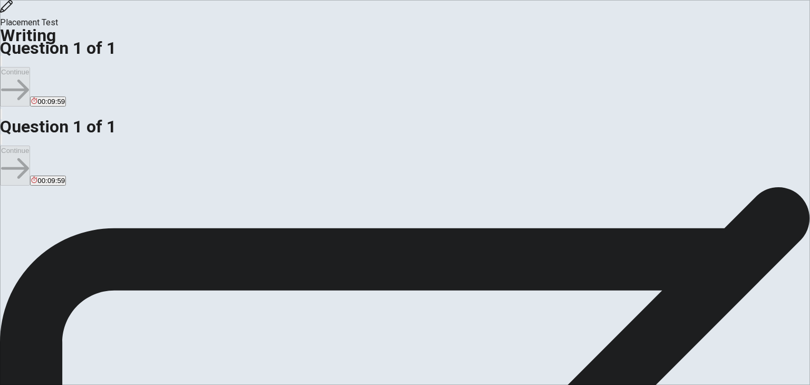
type textarea "w"
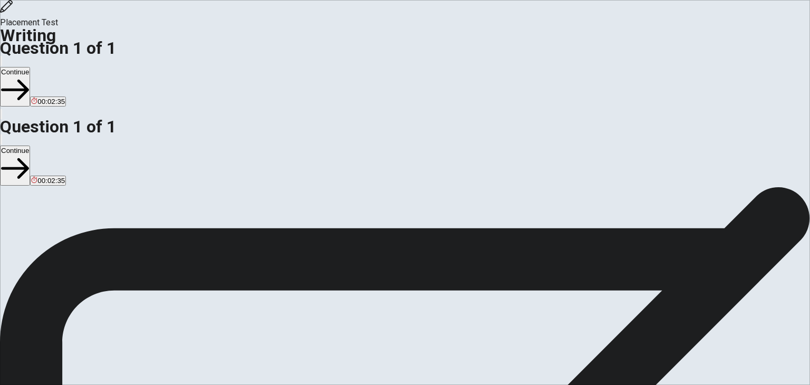
type textarea "back then my life in [GEOGRAPHIC_DATA] is very good .I used to expend a lot of …"
click at [30, 67] on button "Continue" at bounding box center [15, 87] width 30 height 40
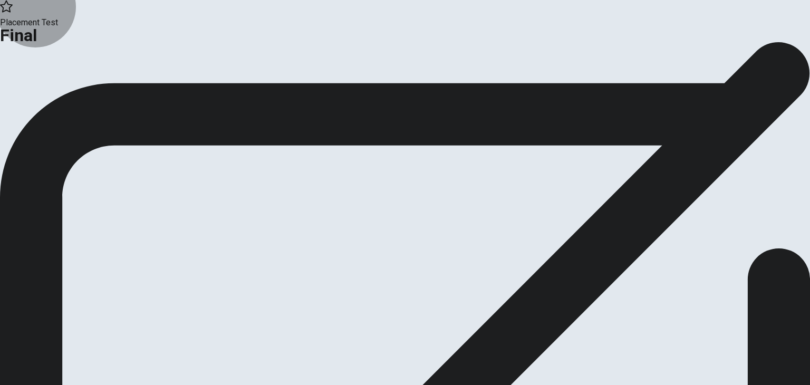
click at [43, 94] on button "Continue" at bounding box center [21, 87] width 43 height 14
